Goal: Task Accomplishment & Management: Manage account settings

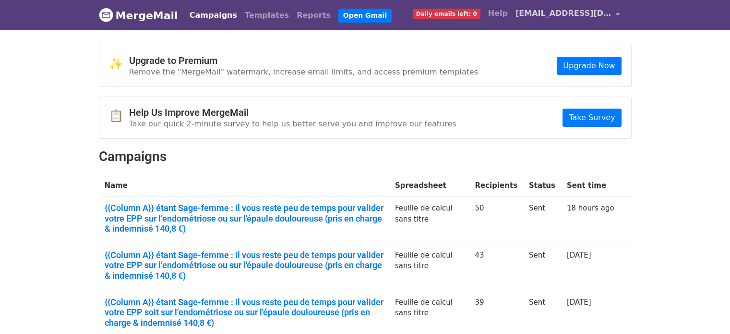
click at [584, 22] on link "[EMAIL_ADDRESS][DOMAIN_NAME]" at bounding box center [568, 15] width 112 height 23
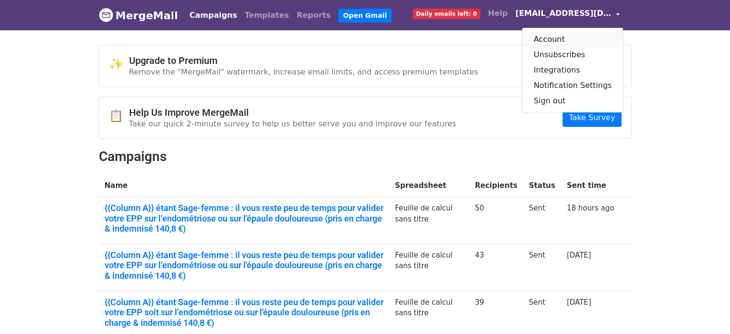
click at [576, 38] on link "Account" at bounding box center [572, 39] width 101 height 15
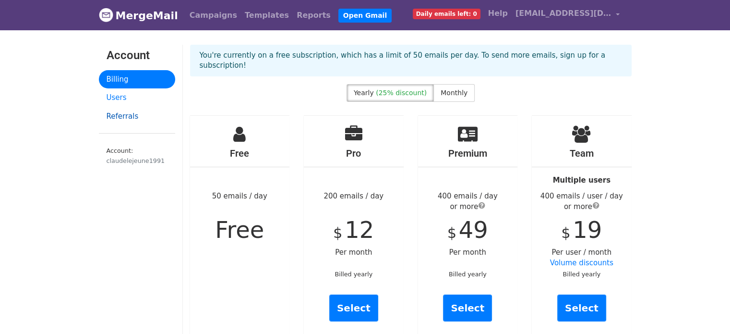
click at [114, 120] on link "Referrals" at bounding box center [137, 116] width 76 height 19
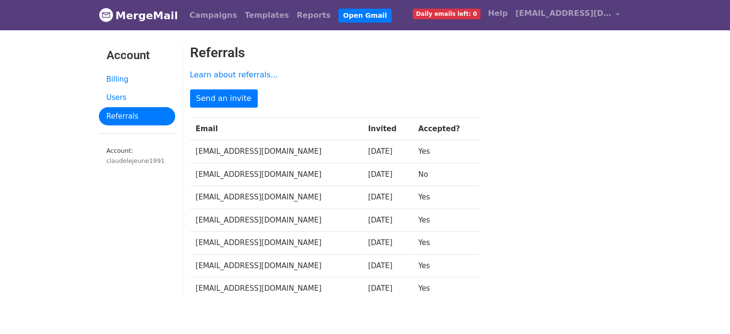
click at [284, 225] on td "[EMAIL_ADDRESS][DOMAIN_NAME]" at bounding box center [276, 219] width 172 height 23
click at [282, 225] on td "[EMAIL_ADDRESS][DOMAIN_NAME]" at bounding box center [276, 219] width 172 height 23
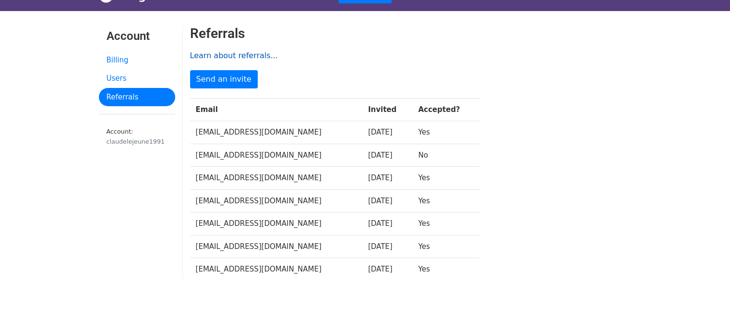
click at [233, 54] on link "Learn about referrals..." at bounding box center [234, 55] width 88 height 9
click at [227, 72] on link "Send an invite" at bounding box center [224, 79] width 68 height 18
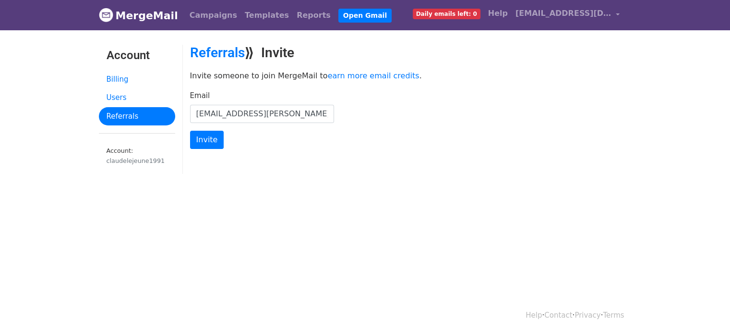
drag, startPoint x: 321, startPoint y: 117, endPoint x: 144, endPoint y: 115, distance: 176.2
click at [144, 115] on div "Account Billing Users Referrals Account: claudelejeune1991 Referrals ⟫ Invite I…" at bounding box center [365, 114] width 547 height 139
type input "laurent.marie.304@gmail.com"
click at [201, 139] on input "Invite" at bounding box center [207, 140] width 34 height 18
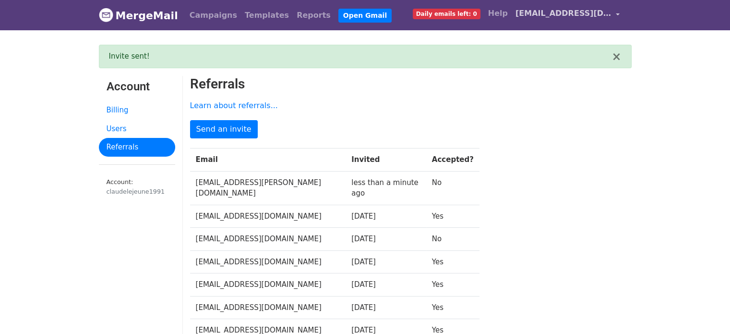
click at [587, 15] on span "[EMAIL_ADDRESS][DOMAIN_NAME]" at bounding box center [564, 14] width 96 height 12
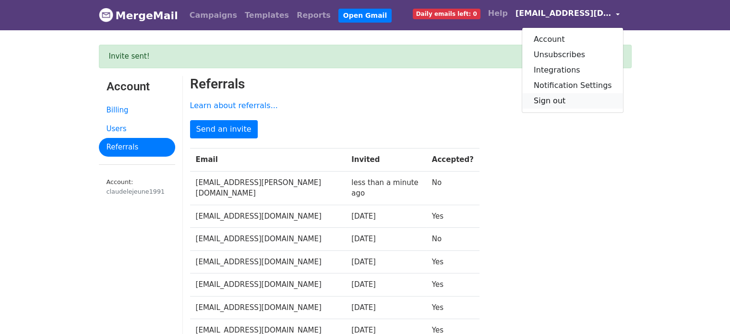
click at [585, 103] on link "Sign out" at bounding box center [572, 100] width 101 height 15
